Goal: Information Seeking & Learning: Learn about a topic

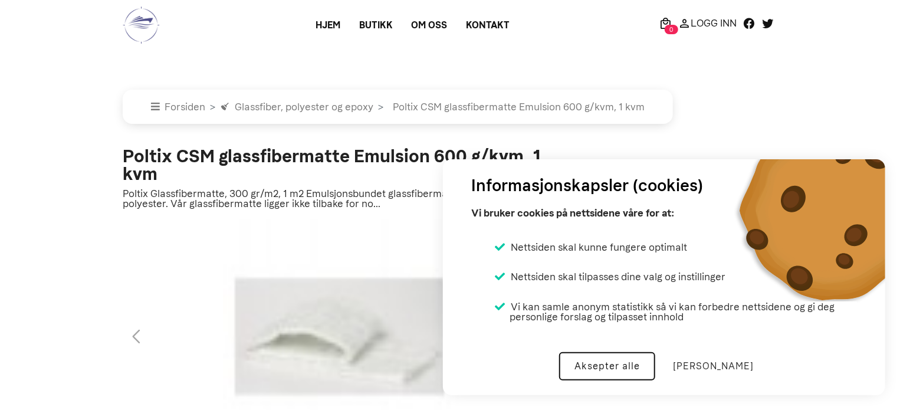
click at [628, 366] on button "Aksepter alle" at bounding box center [607, 366] width 96 height 28
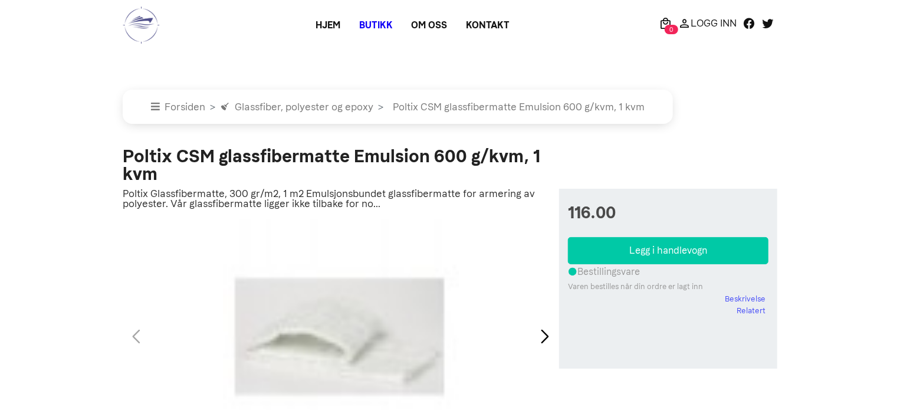
click at [377, 26] on link "Butikk" at bounding box center [376, 25] width 52 height 21
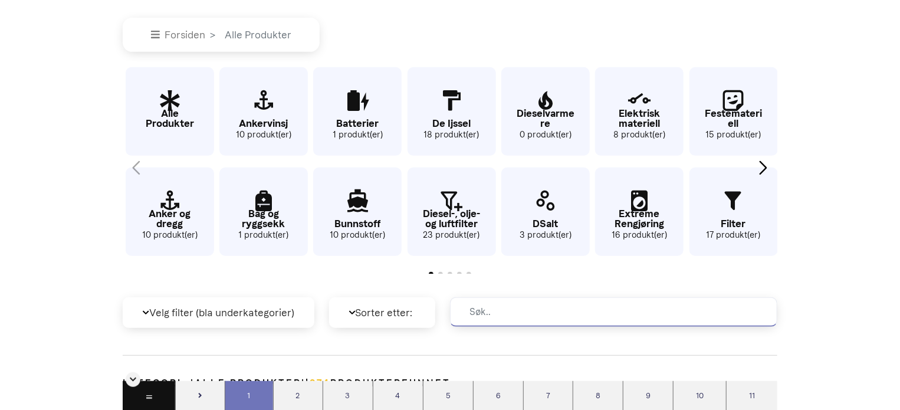
scroll to position [232, 0]
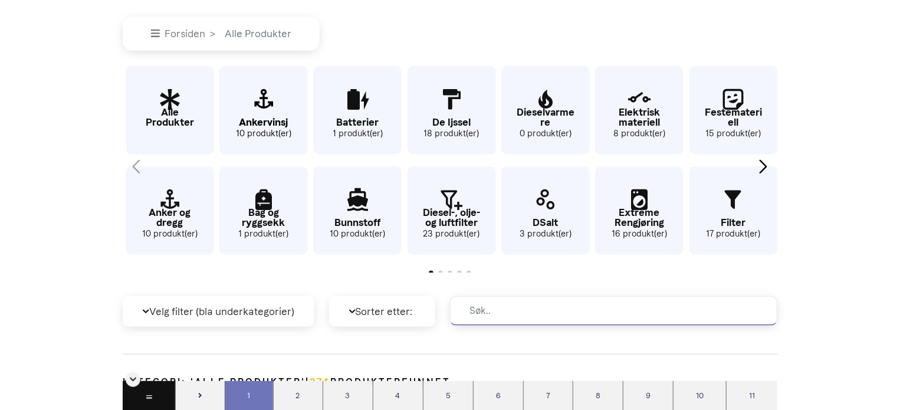
click at [257, 130] on small "10 produkt(er)" at bounding box center [263, 133] width 88 height 13
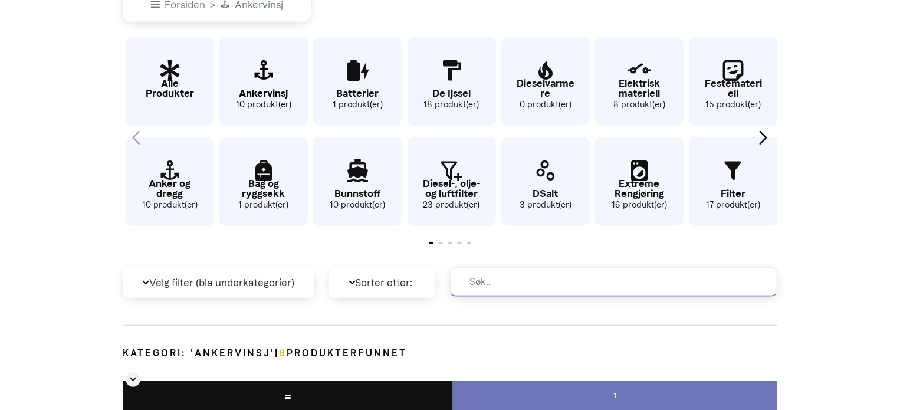
scroll to position [264, 0]
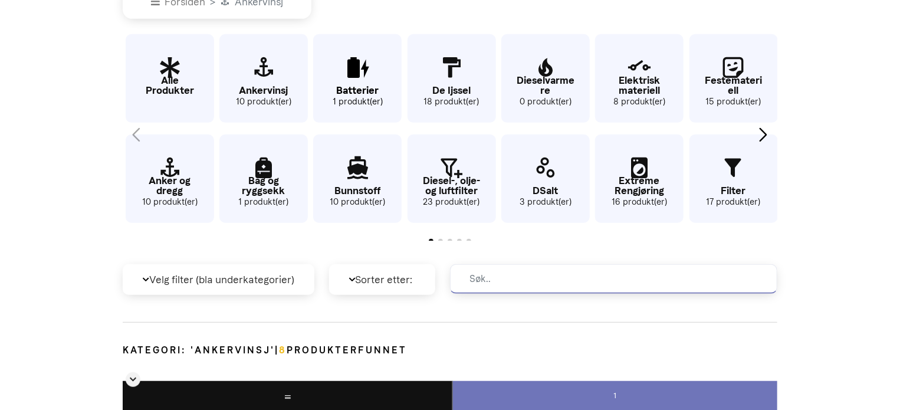
click at [354, 77] on icon "5 / 63" at bounding box center [357, 68] width 88 height 38
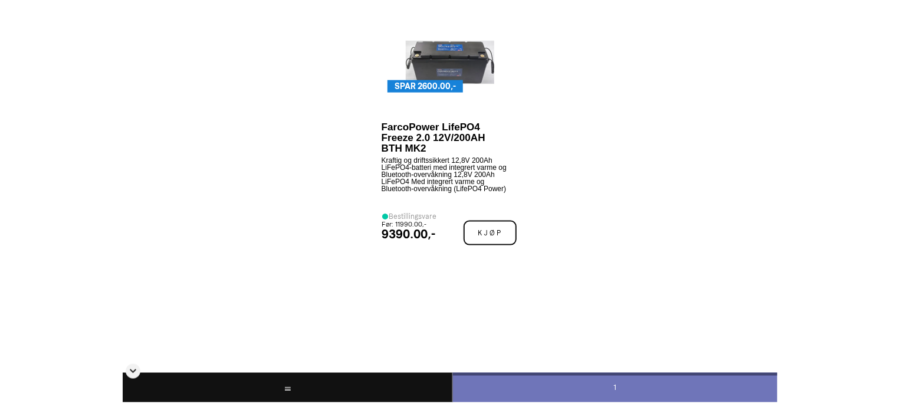
scroll to position [653, 0]
click at [448, 45] on img at bounding box center [450, 62] width 88 height 88
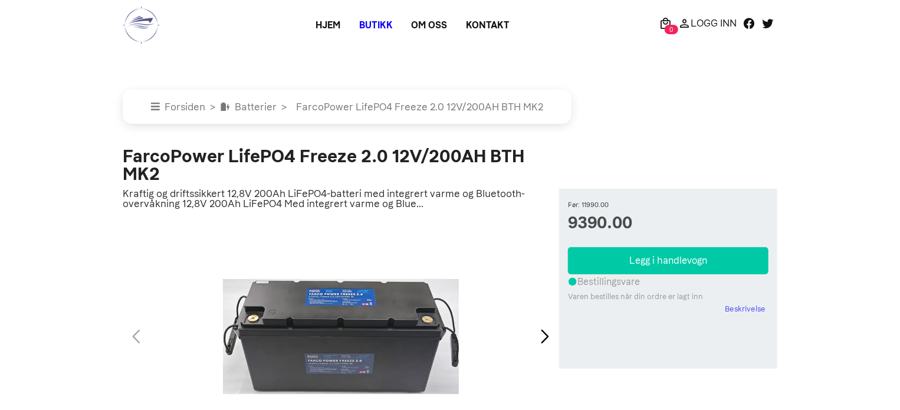
click at [375, 25] on link "Butikk" at bounding box center [376, 25] width 52 height 21
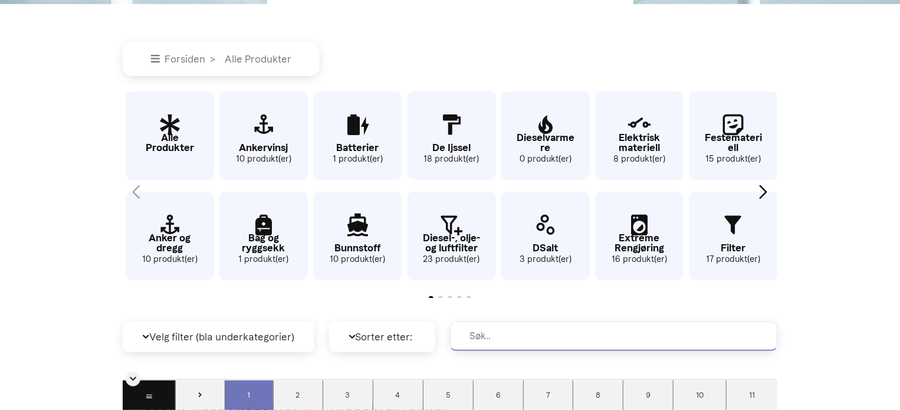
scroll to position [208, 0]
click at [183, 239] on p "Anker og dregg" at bounding box center [170, 242] width 88 height 20
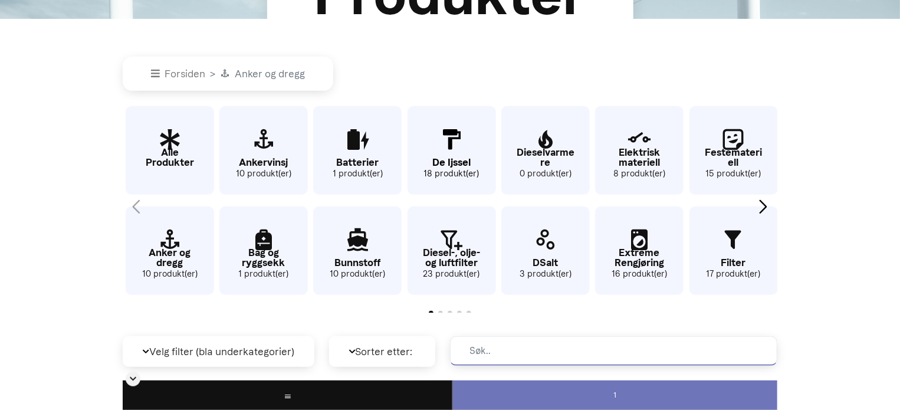
scroll to position [193, 0]
click at [646, 160] on p "Elektrisk materiell" at bounding box center [639, 157] width 88 height 20
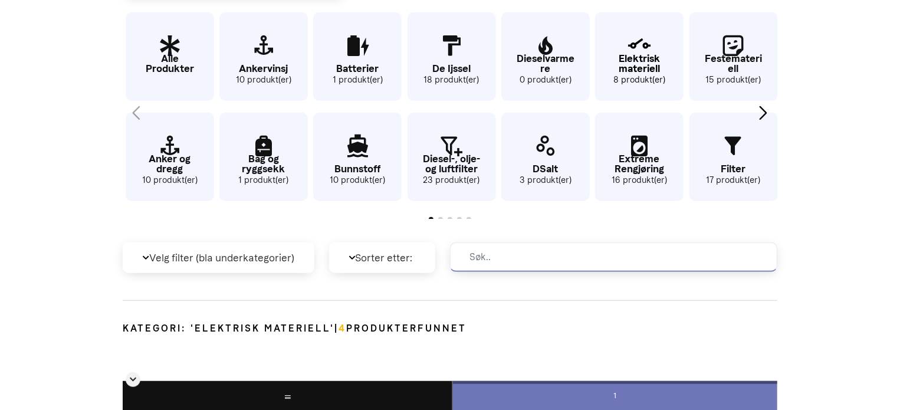
scroll to position [245, 0]
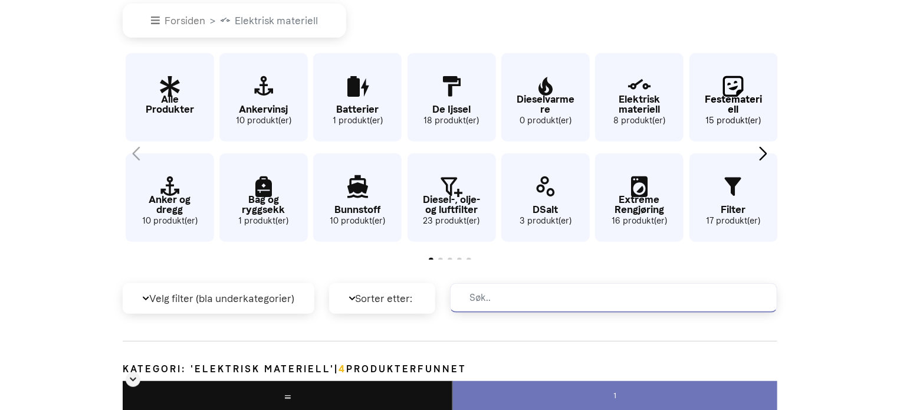
click at [728, 87] on icon "13 / 63" at bounding box center [733, 87] width 88 height 38
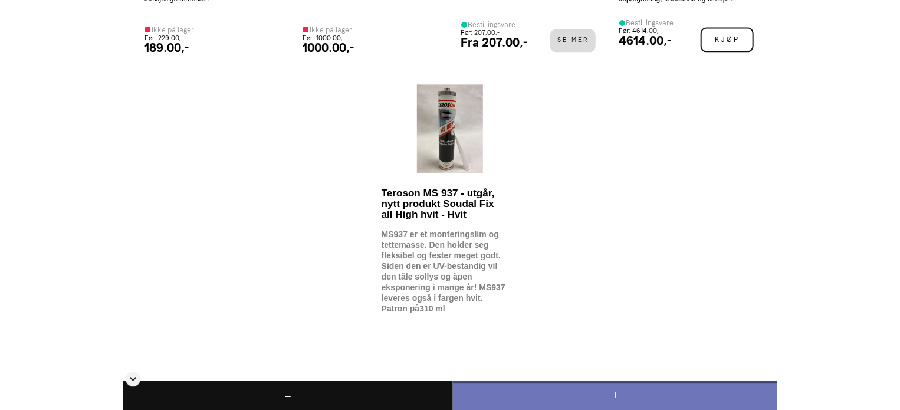
scroll to position [1366, 0]
click at [427, 136] on img at bounding box center [450, 128] width 67 height 88
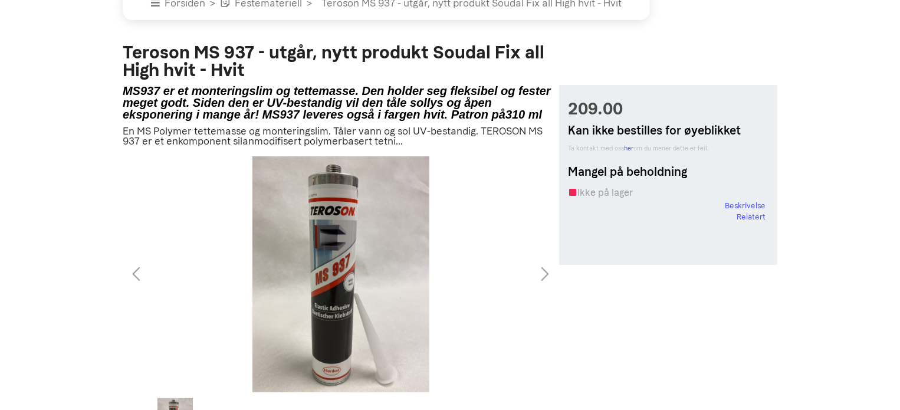
scroll to position [103, 0]
drag, startPoint x: 124, startPoint y: 52, endPoint x: 252, endPoint y: 55, distance: 128.0
click at [252, 55] on h2 "Teroson MS 937 - utgår, nytt produkt Soudal Fix all High hvit - Hvit" at bounding box center [341, 61] width 436 height 35
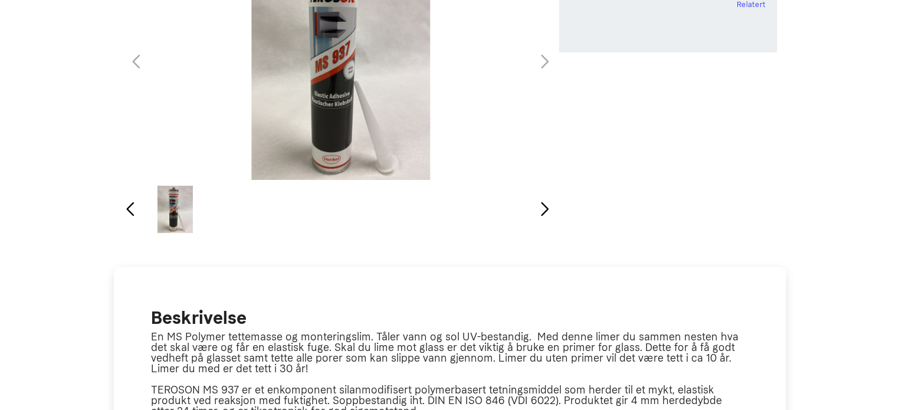
scroll to position [0, 0]
